Goal: Task Accomplishment & Management: Manage account settings

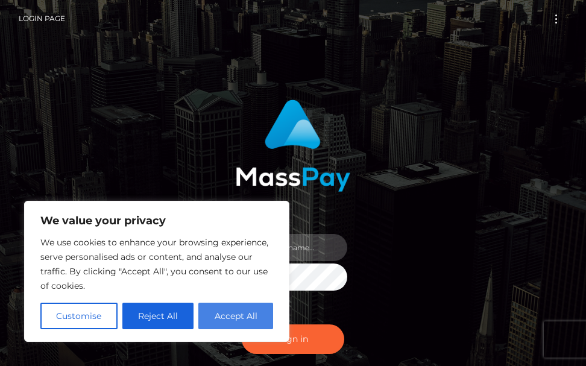
type input "[PERSON_NAME].cope2"
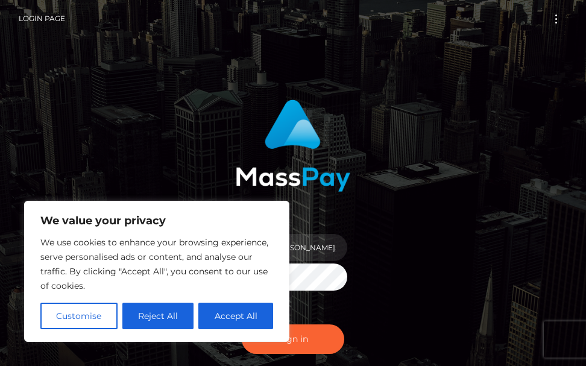
click at [221, 327] on button "Accept All" at bounding box center [236, 316] width 75 height 27
checkbox input "true"
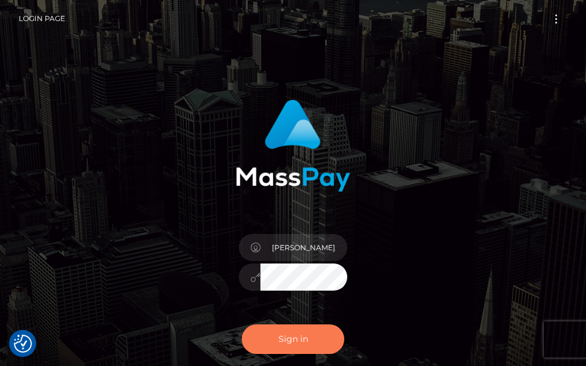
click at [280, 338] on button "Sign in" at bounding box center [293, 340] width 103 height 30
type input "[PERSON_NAME].cope2"
click at [290, 338] on button "Sign in" at bounding box center [293, 340] width 103 height 30
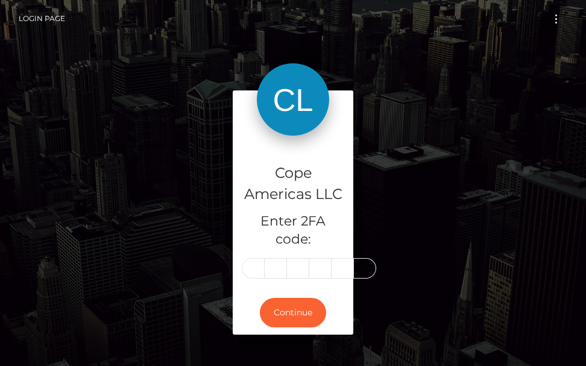
type input "4"
type input "2"
type input "7"
type input "4"
type input "5"
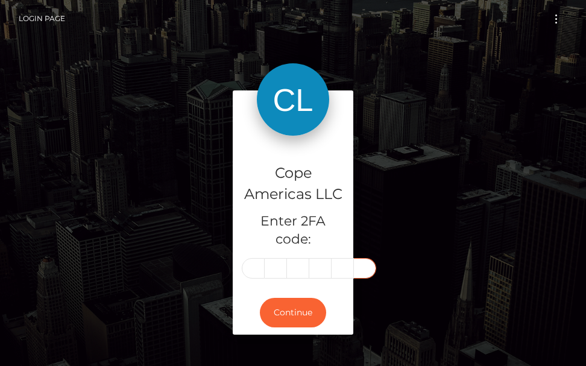
type input "3"
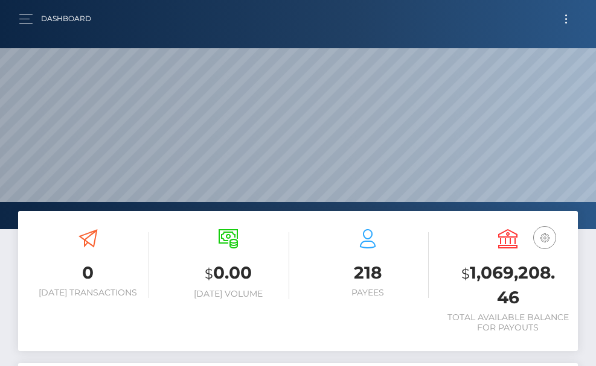
scroll to position [214, 270]
click at [24, 19] on span "button" at bounding box center [25, 19] width 13 height 1
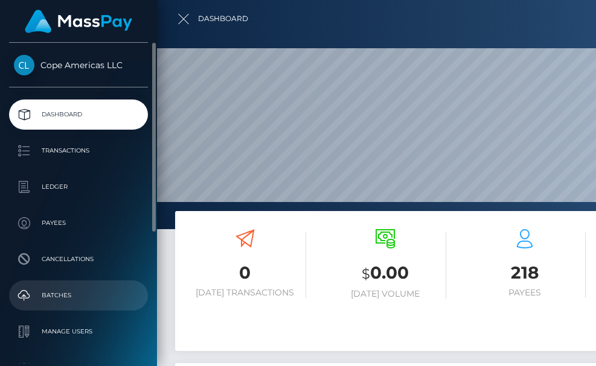
click at [51, 288] on p "Batches" at bounding box center [78, 296] width 129 height 18
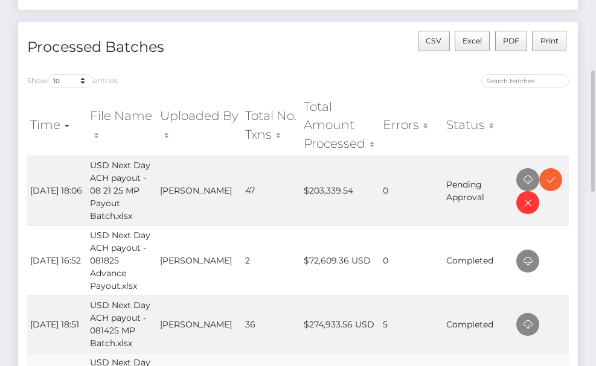
scroll to position [152, 0]
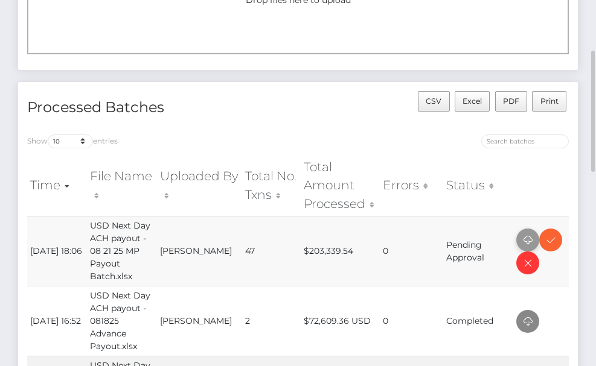
click at [523, 238] on icon at bounding box center [527, 240] width 14 height 15
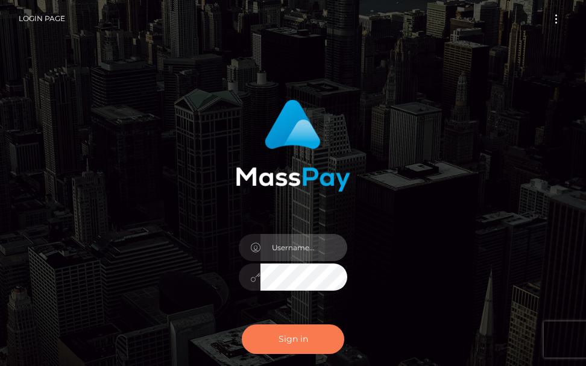
type input "terry.cope2"
click at [317, 345] on button "Sign in" at bounding box center [293, 340] width 103 height 30
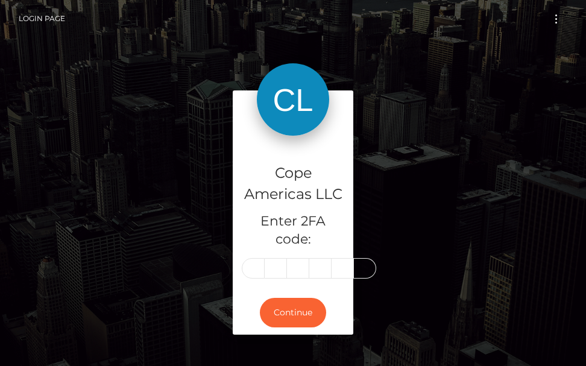
scroll to position [0, 2]
type input "6"
type input "0"
type input "5"
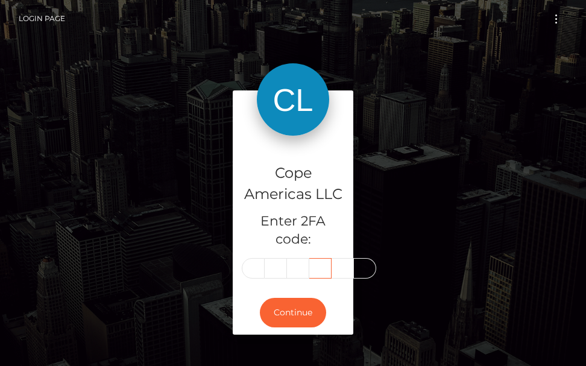
type input "8"
type input "3"
type input "0"
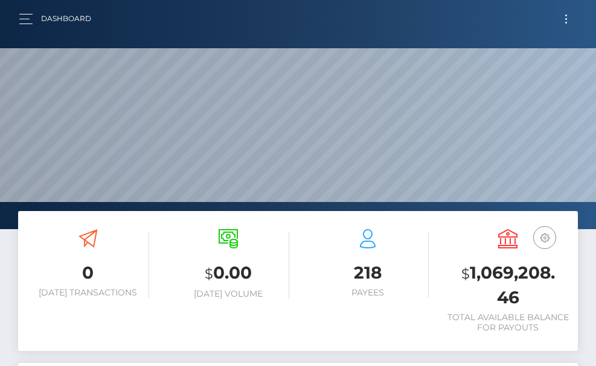
scroll to position [214, 270]
click at [30, 23] on button "button" at bounding box center [30, 19] width 22 height 16
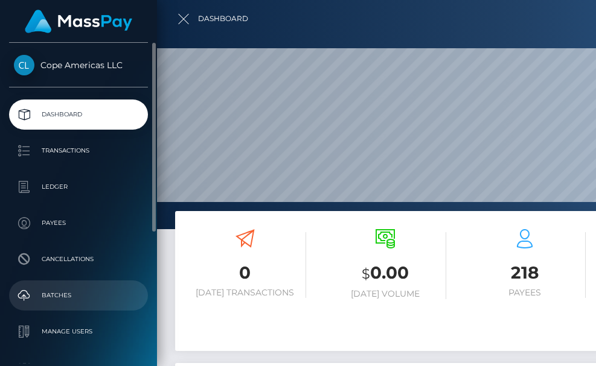
click at [59, 288] on p "Batches" at bounding box center [78, 296] width 129 height 18
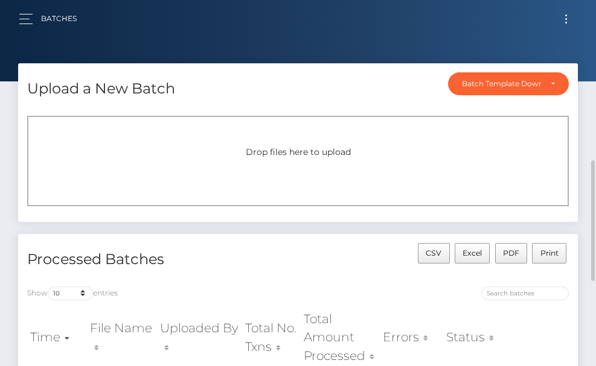
scroll to position [121, 0]
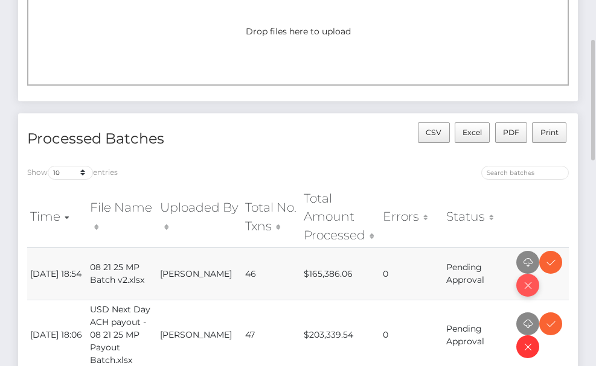
click at [524, 284] on icon at bounding box center [527, 285] width 14 height 15
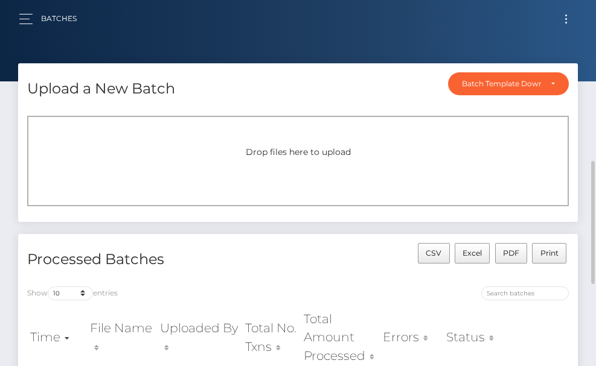
scroll to position [121, 0]
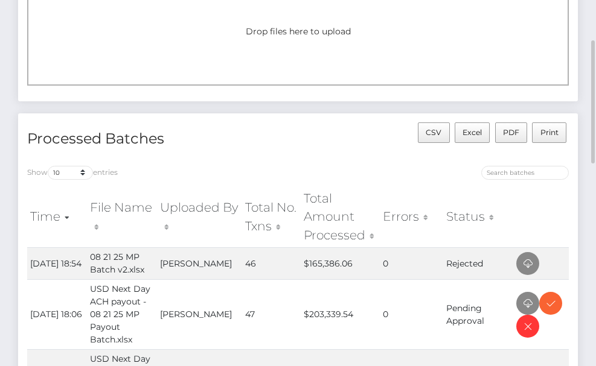
click at [111, 54] on div "Drop files here to upload" at bounding box center [297, 40] width 541 height 91
click at [527, 321] on icon at bounding box center [527, 326] width 14 height 15
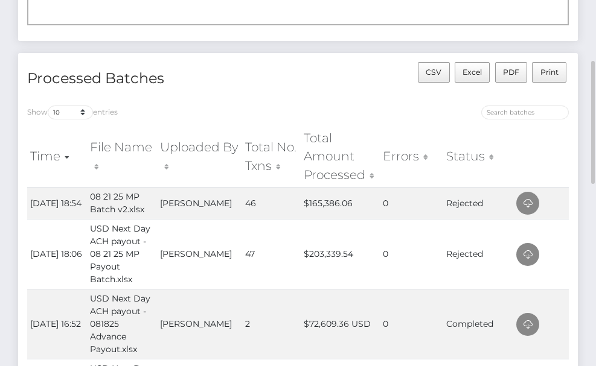
scroll to position [60, 0]
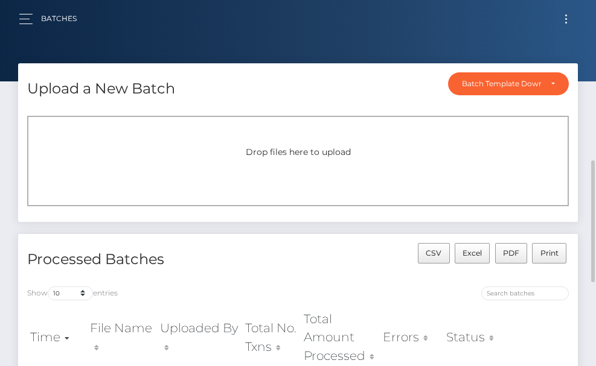
scroll to position [121, 0]
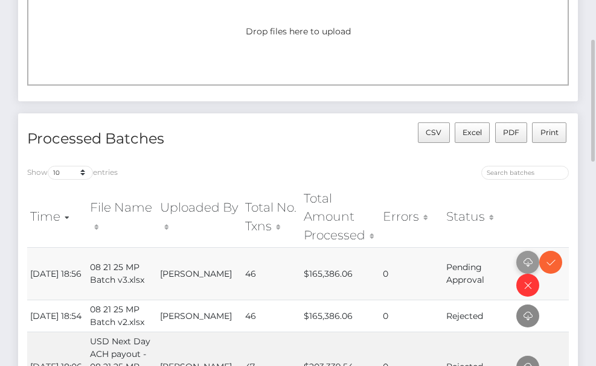
click at [522, 259] on icon at bounding box center [527, 262] width 14 height 15
click at [545, 263] on icon at bounding box center [550, 262] width 14 height 15
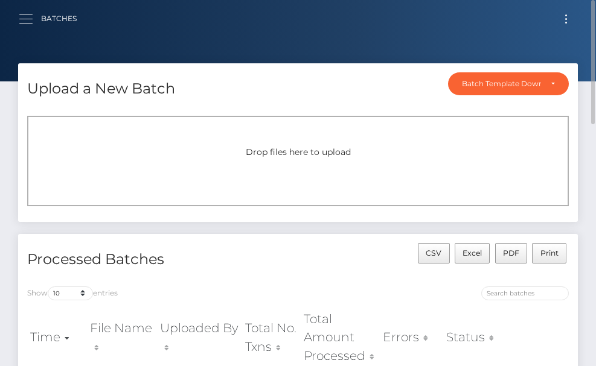
click at [19, 19] on button "button" at bounding box center [30, 19] width 22 height 16
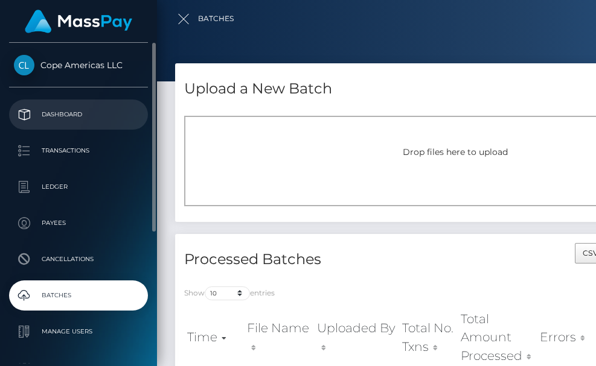
click at [77, 117] on p "Dashboard" at bounding box center [78, 115] width 129 height 18
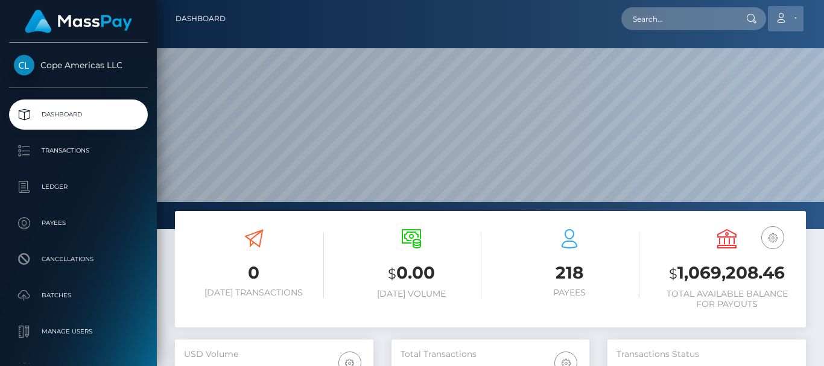
click at [595, 17] on link "Account" at bounding box center [786, 18] width 36 height 25
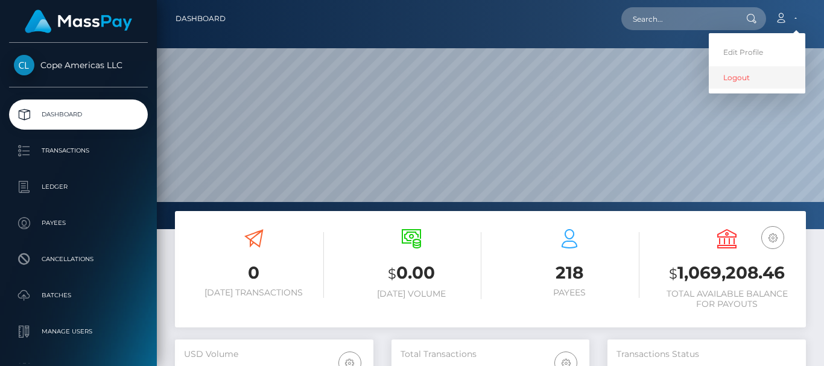
click at [595, 74] on link "Logout" at bounding box center [757, 77] width 97 height 22
